Goal: Task Accomplishment & Management: Use online tool/utility

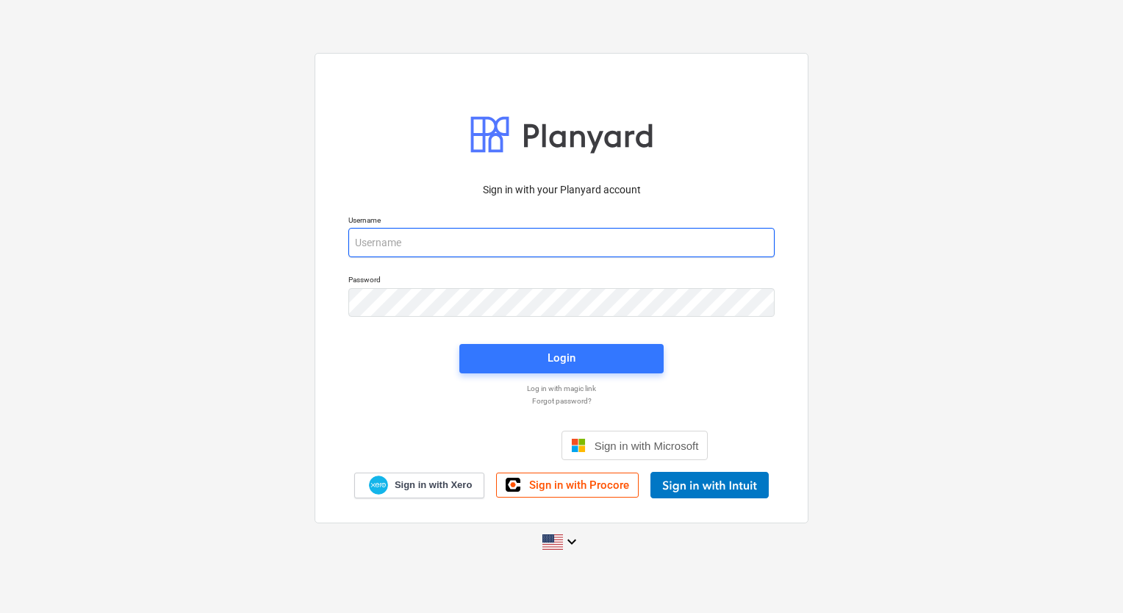
click at [441, 245] on input "email" at bounding box center [561, 242] width 426 height 29
type input "[PERSON_NAME][EMAIL_ADDRESS][DOMAIN_NAME]"
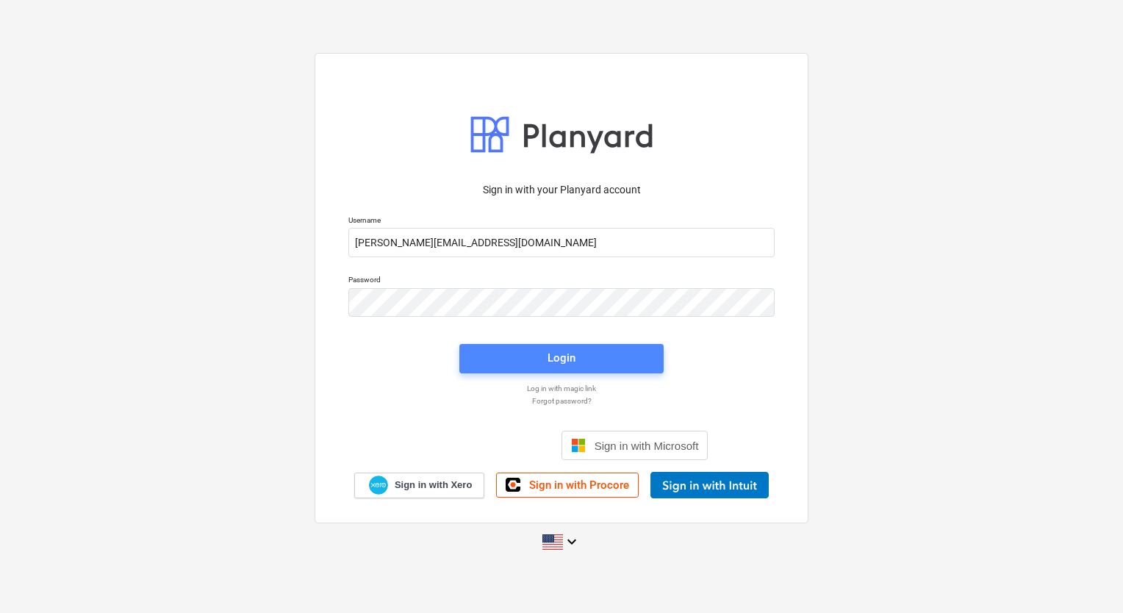
click at [547, 356] on span "Login" at bounding box center [561, 357] width 169 height 19
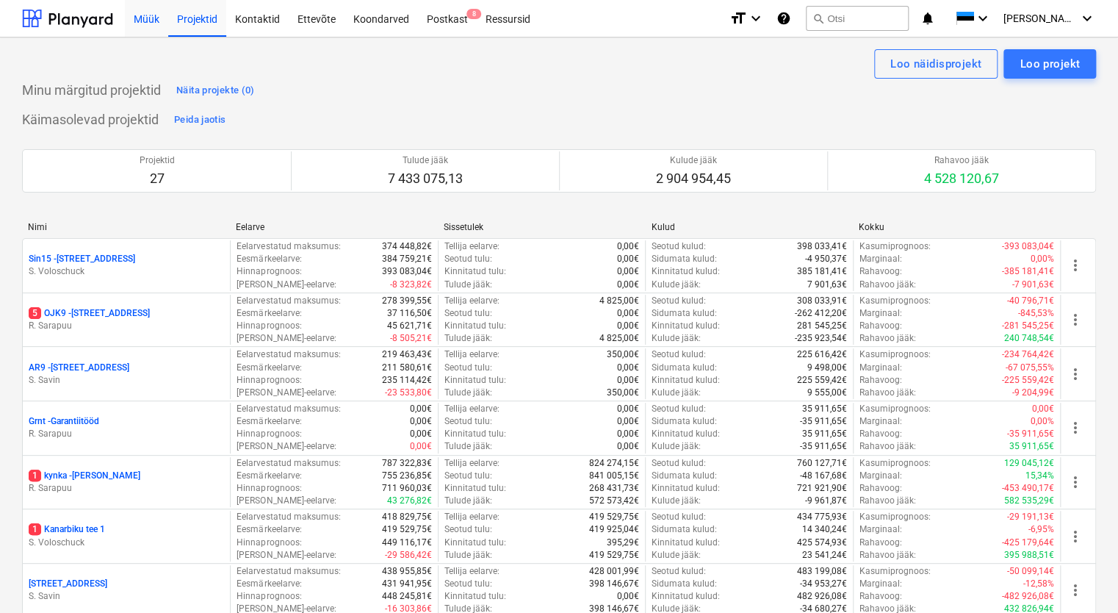
click at [148, 29] on div "Müük" at bounding box center [146, 17] width 43 height 37
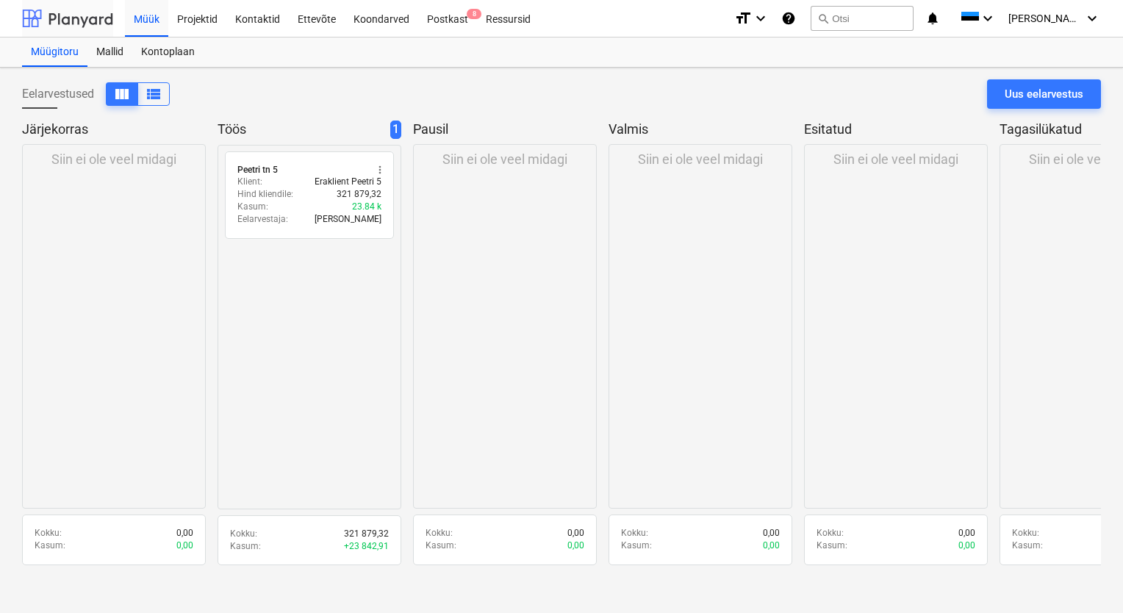
click at [85, 22] on div at bounding box center [67, 18] width 91 height 37
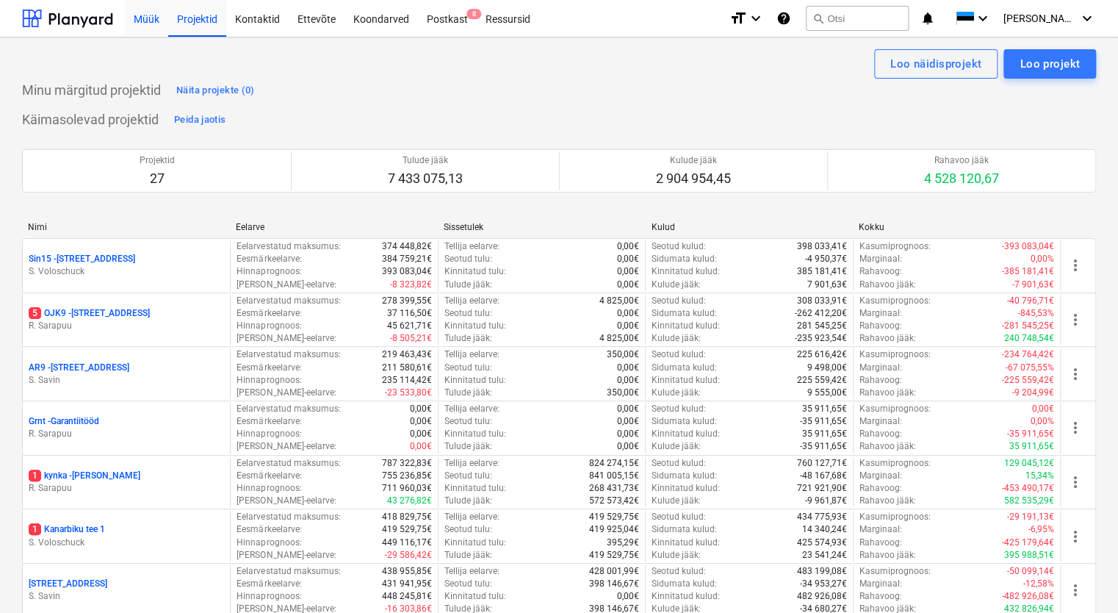
click at [144, 19] on div "Müük" at bounding box center [146, 17] width 43 height 37
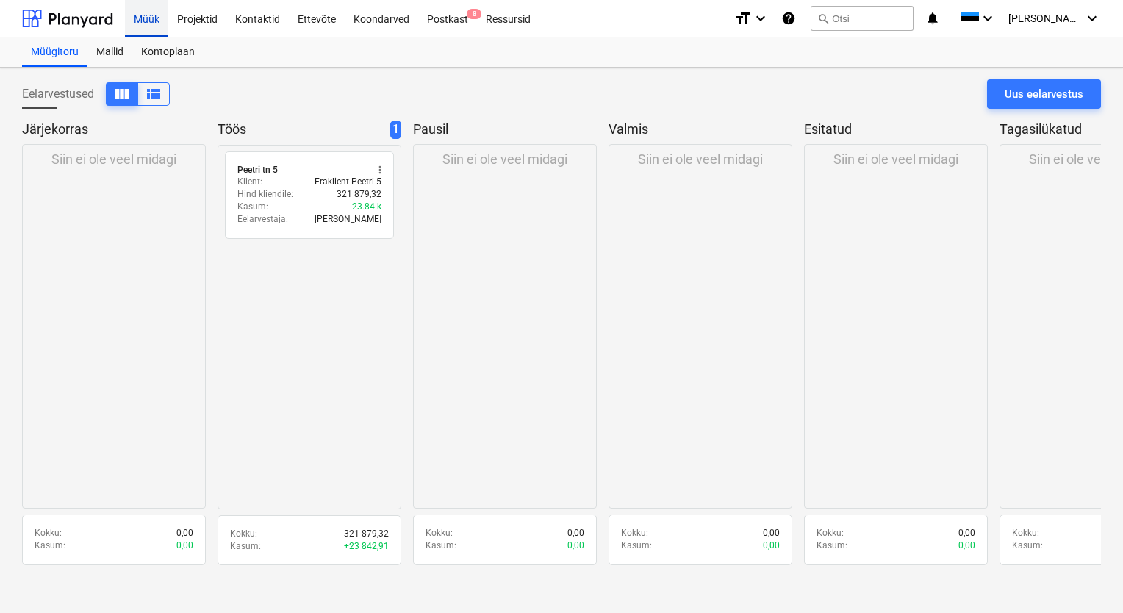
click at [144, 23] on div "Müük" at bounding box center [146, 17] width 43 height 37
